Goal: Transaction & Acquisition: Purchase product/service

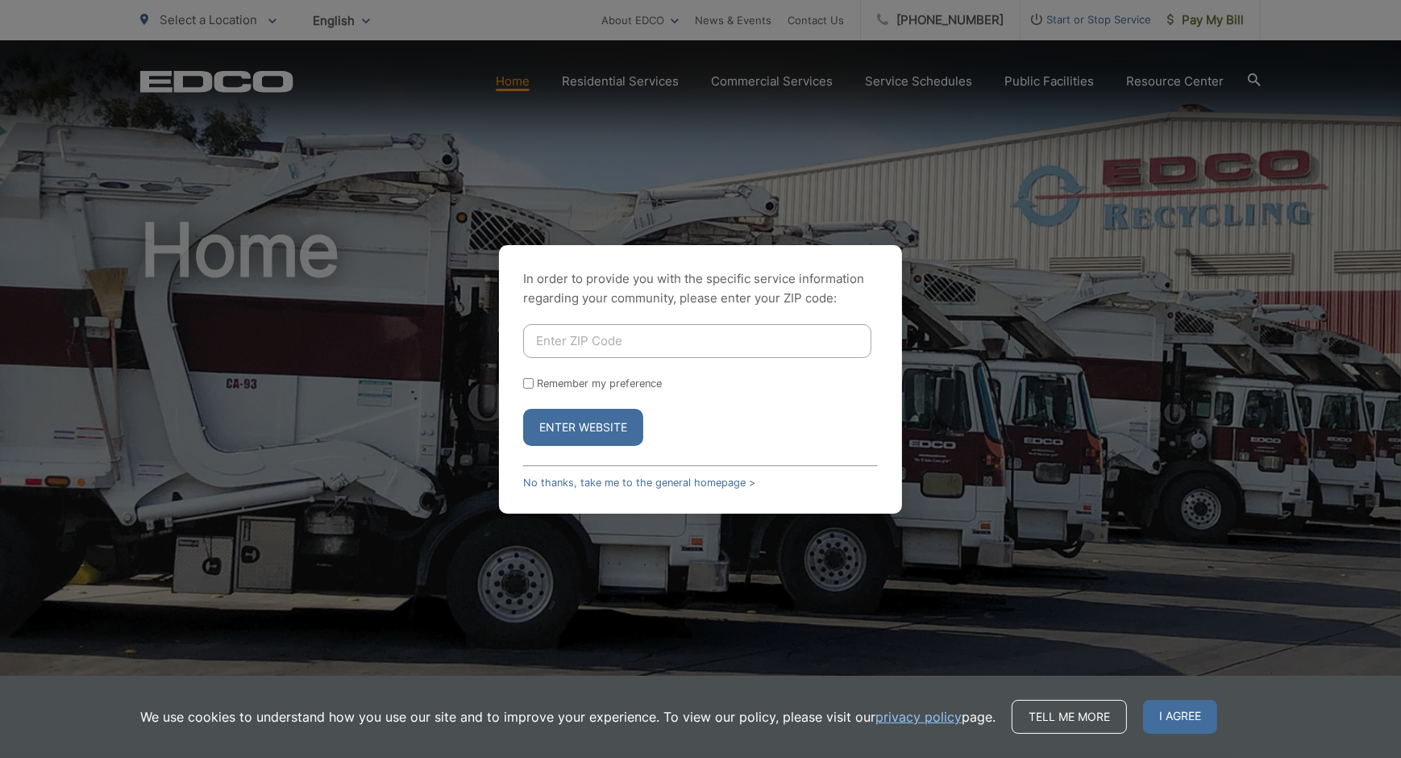
click at [633, 340] on input "Enter ZIP Code" at bounding box center [697, 341] width 348 height 34
type input "92069"
click at [526, 380] on input "Remember my preference" at bounding box center [528, 383] width 10 height 10
checkbox input "true"
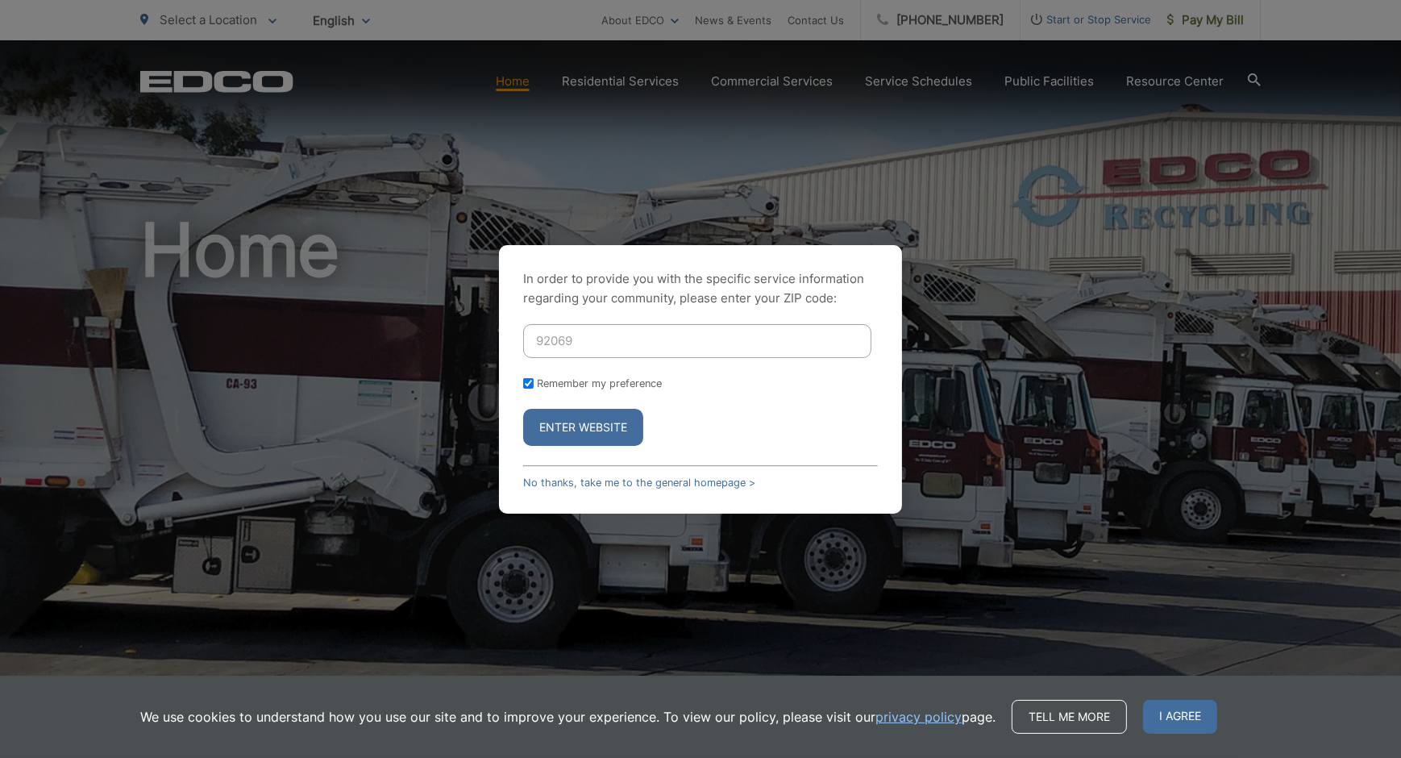
click at [569, 426] on button "Enter Website" at bounding box center [583, 427] width 120 height 37
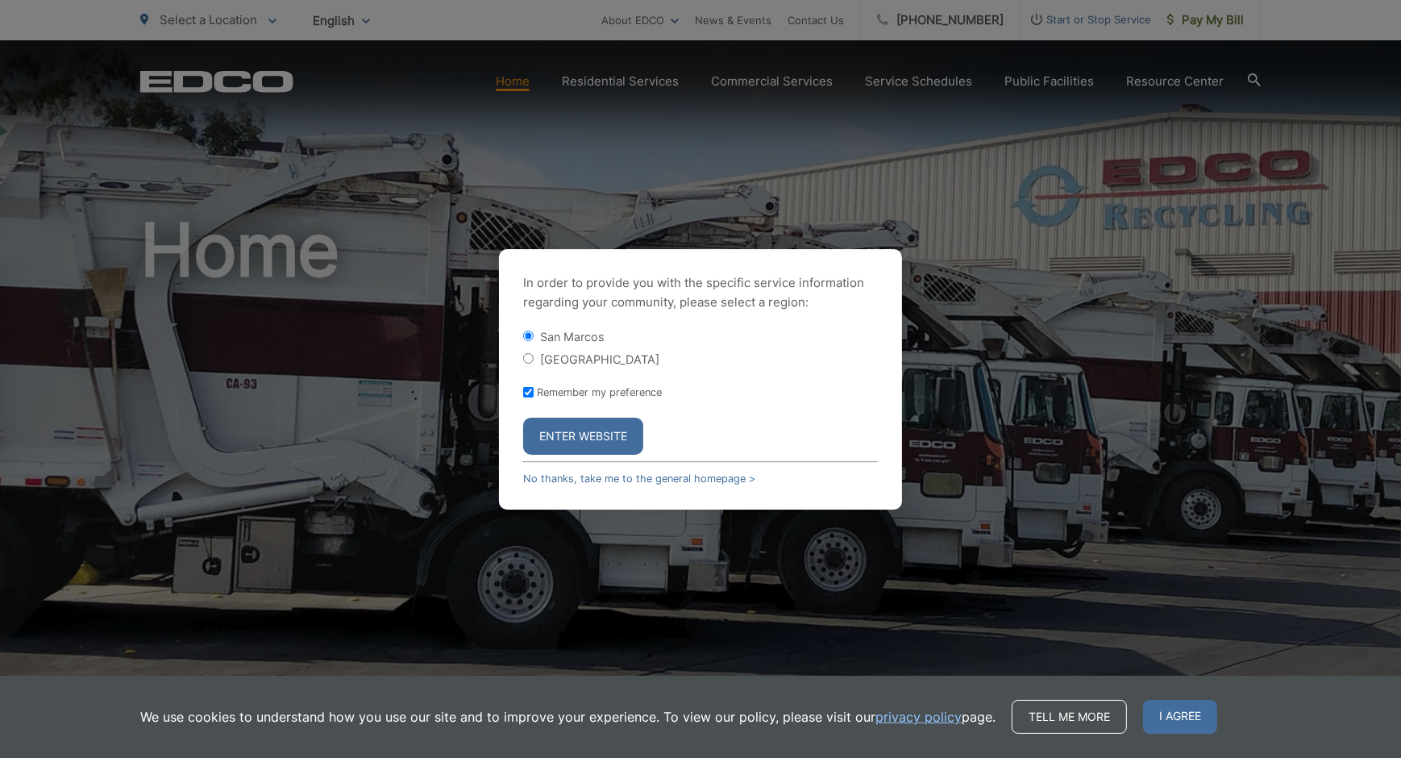
click at [600, 439] on button "Enter Website" at bounding box center [583, 436] width 120 height 37
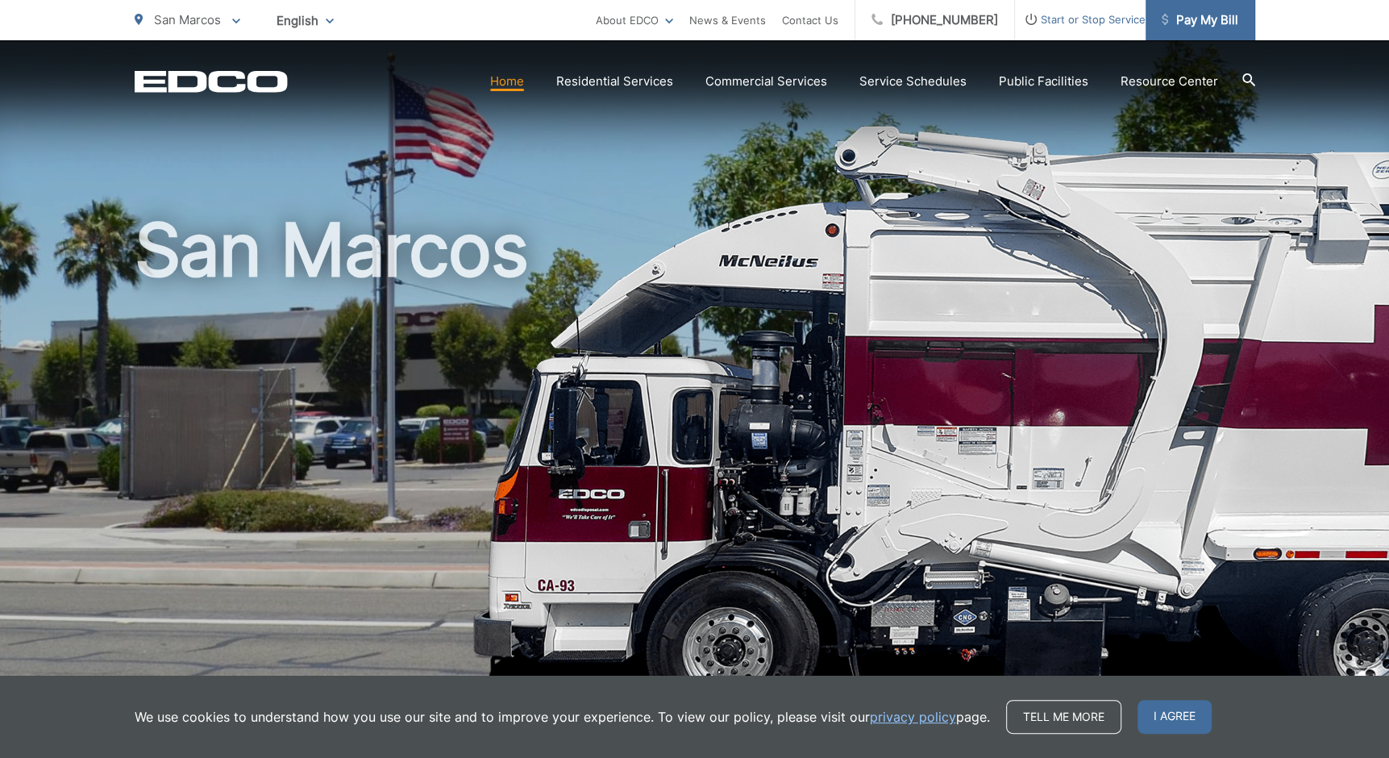
click at [1202, 29] on span "Pay My Bill" at bounding box center [1200, 19] width 77 height 19
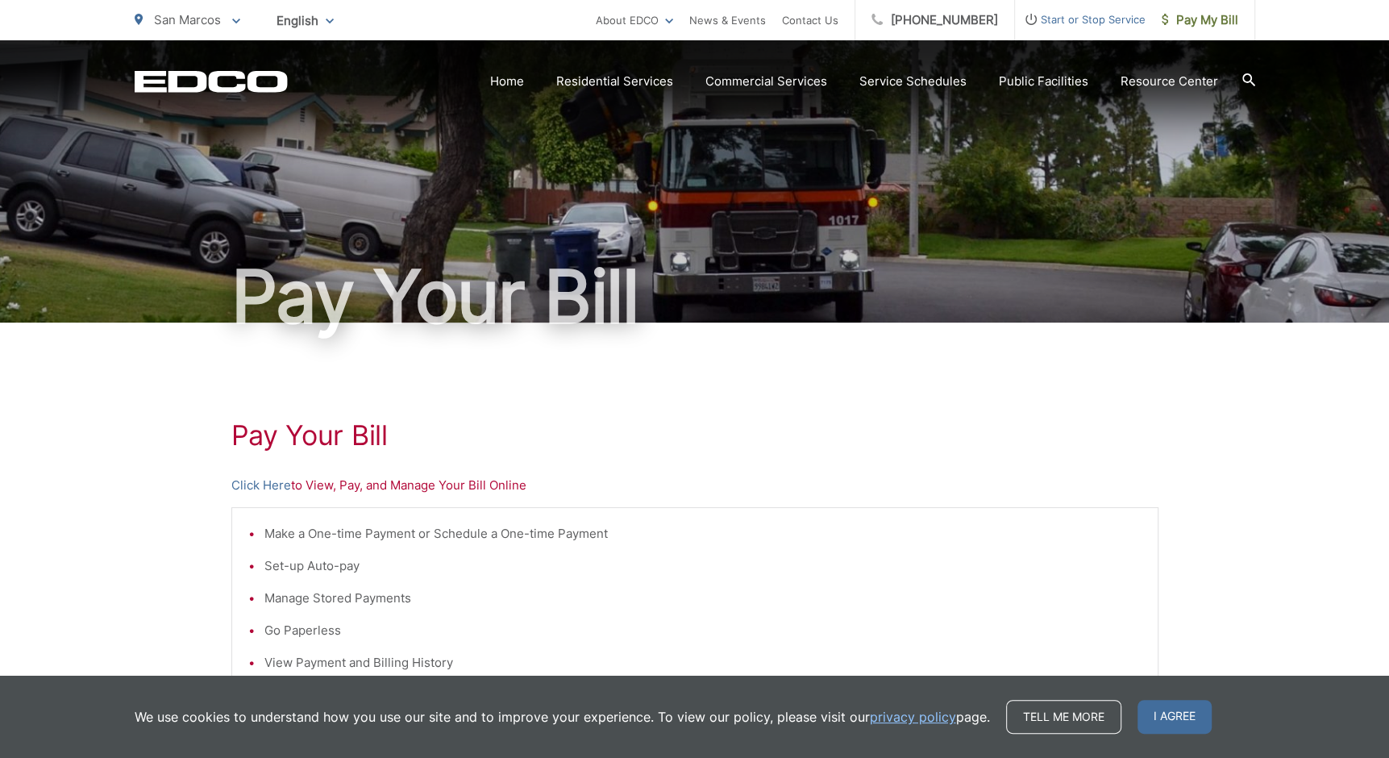
scroll to position [322, 0]
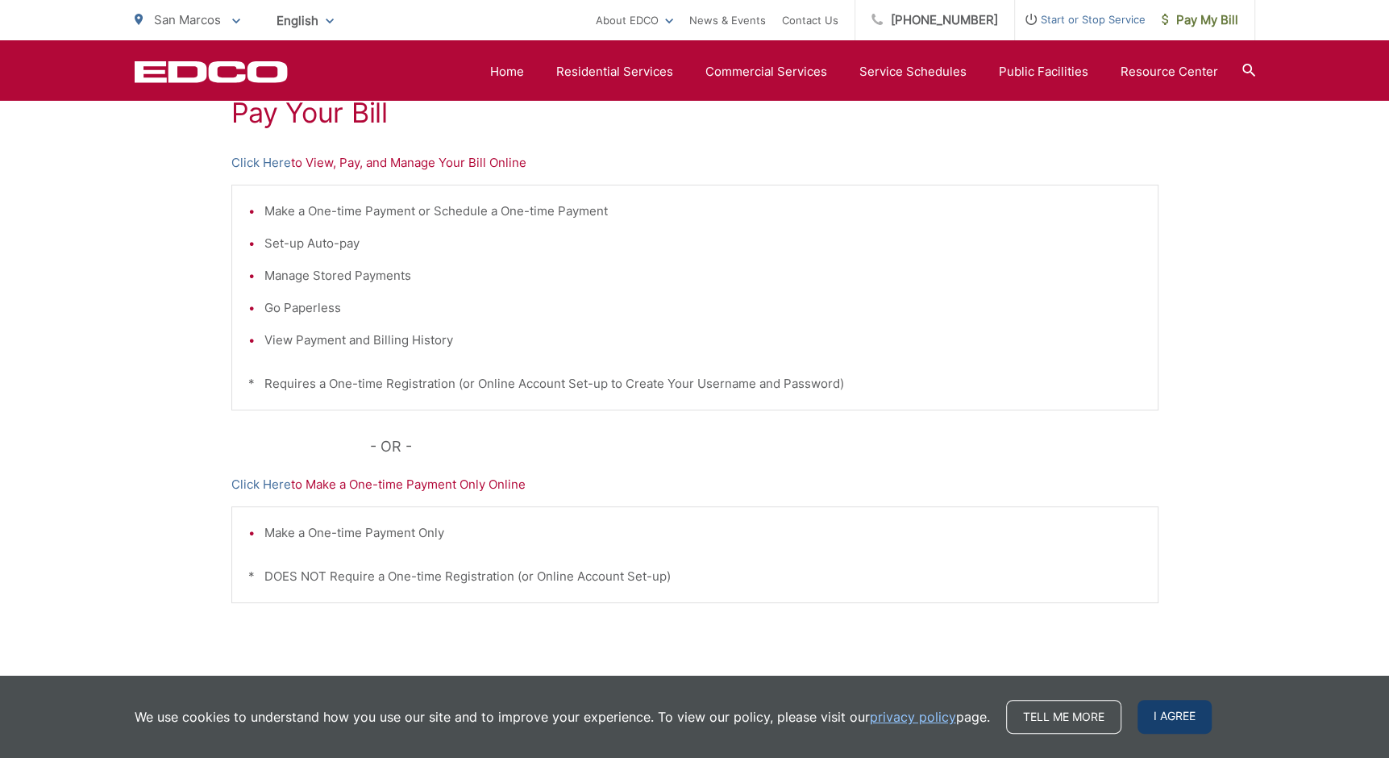
click at [1183, 719] on span "I agree" at bounding box center [1174, 717] width 74 height 34
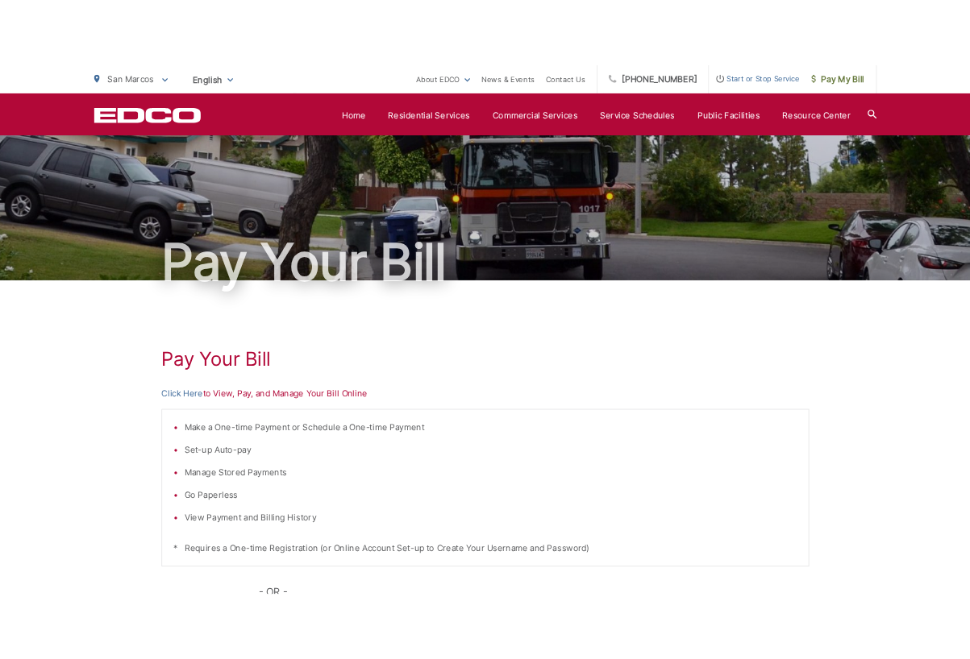
scroll to position [0, 0]
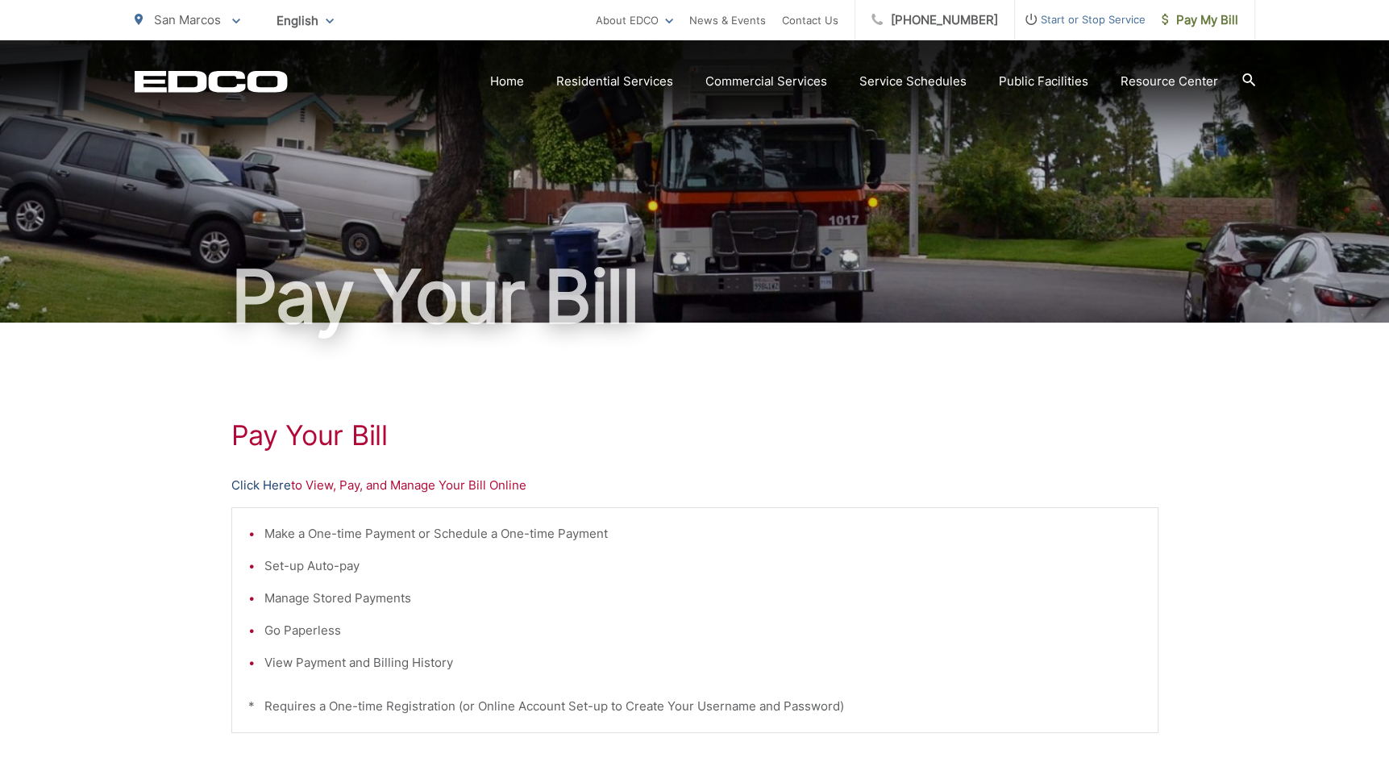
click at [238, 480] on link "Click Here" at bounding box center [261, 485] width 60 height 19
